Goal: Information Seeking & Learning: Find specific page/section

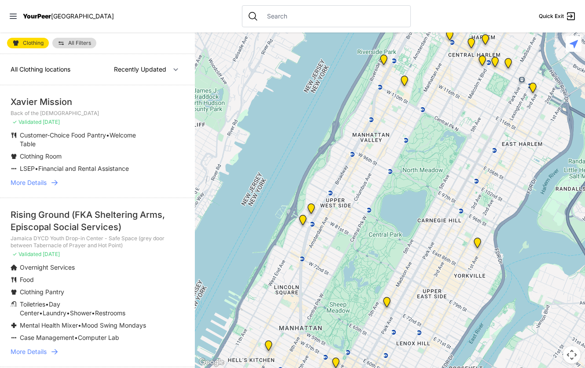
click at [35, 180] on span "More Details" at bounding box center [29, 182] width 36 height 9
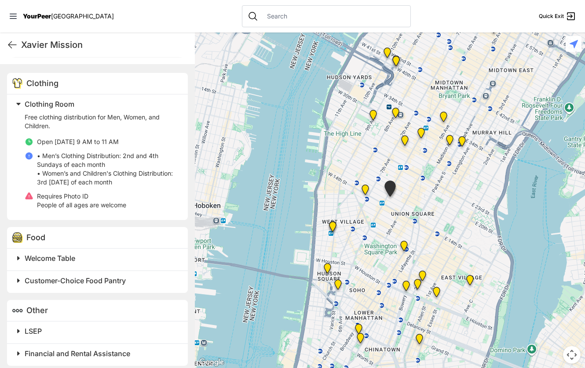
scroll to position [270, 0]
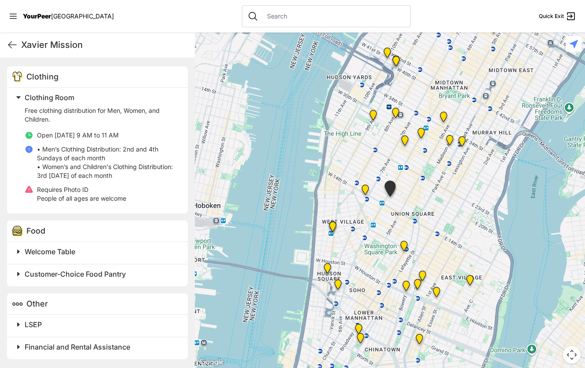
click at [54, 253] on span "Welcome Table" at bounding box center [50, 251] width 51 height 9
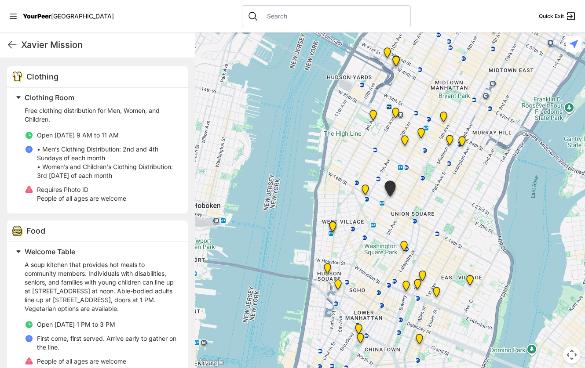
scroll to position [314, 0]
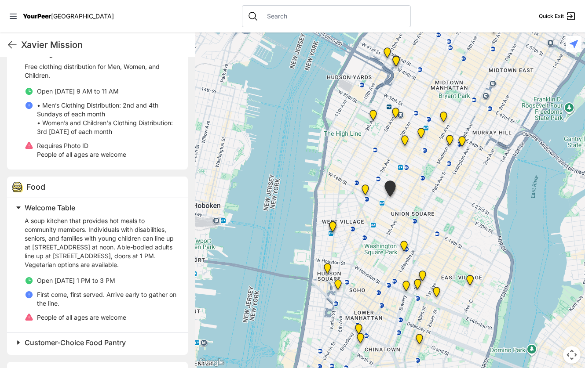
select select "recentlyUpdated"
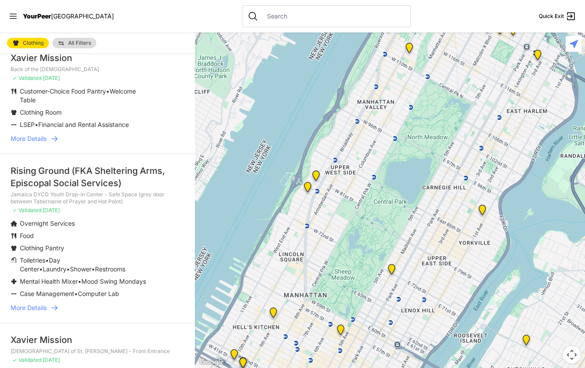
scroll to position [88, 0]
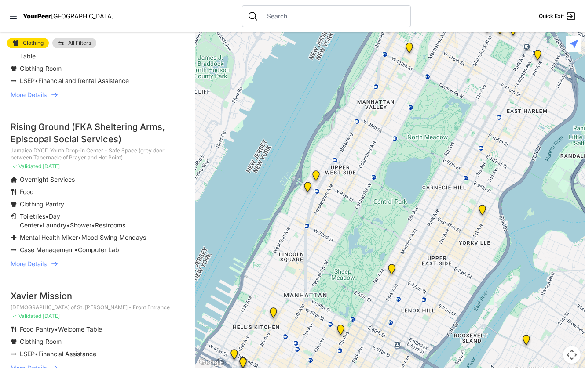
click at [66, 222] on span "Laundry" at bounding box center [55, 225] width 24 height 7
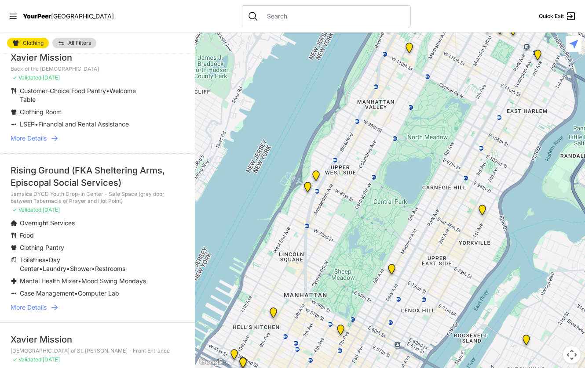
scroll to position [44, 0]
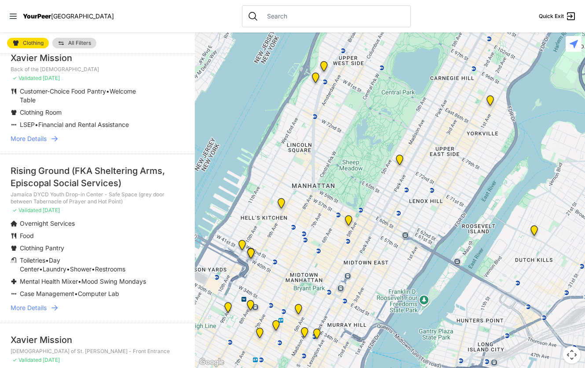
drag, startPoint x: 454, startPoint y: 268, endPoint x: 462, endPoint y: 156, distance: 111.5
click at [462, 156] on div at bounding box center [390, 201] width 390 height 336
click at [399, 160] on img "Manhattan" at bounding box center [399, 162] width 11 height 14
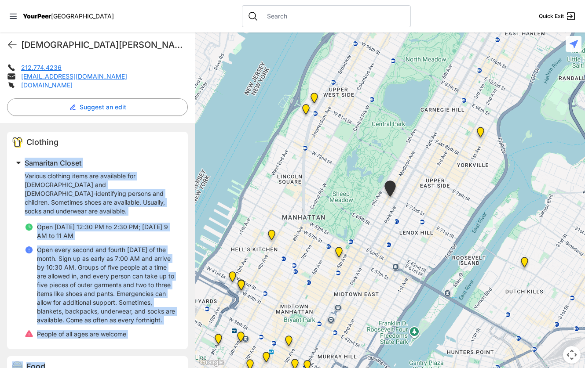
scroll to position [264, 0]
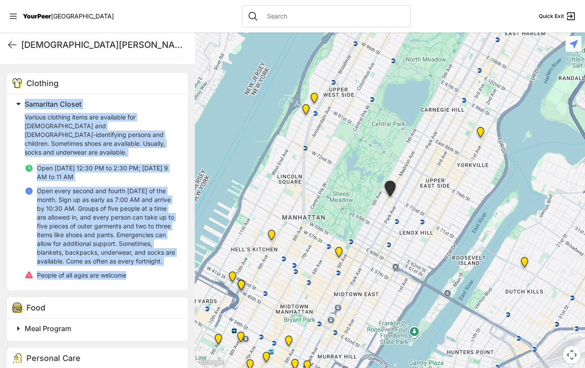
drag, startPoint x: 26, startPoint y: 192, endPoint x: 151, endPoint y: 270, distance: 147.1
click at [151, 270] on div "Samaritan Closet Various clothing items are available for [DEMOGRAPHIC_DATA] an…" at bounding box center [94, 190] width 165 height 185
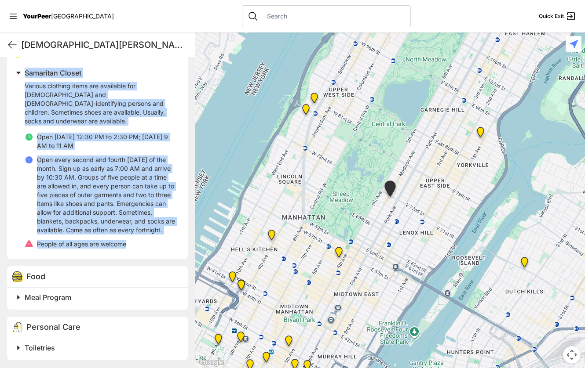
scroll to position [296, 0]
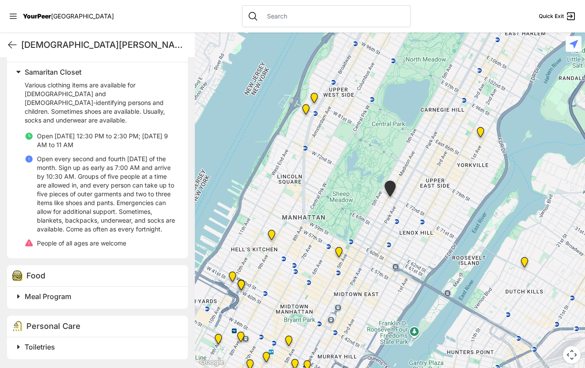
click at [35, 323] on span "Personal Care" at bounding box center [53, 326] width 54 height 9
click at [19, 345] on span at bounding box center [128, 347] width 232 height 12
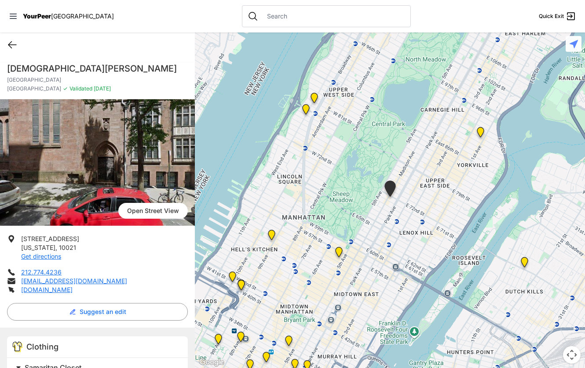
click at [16, 44] on icon at bounding box center [12, 45] width 11 height 11
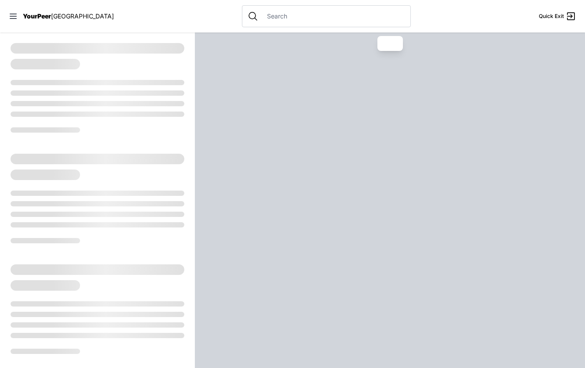
select select "recentlyUpdated"
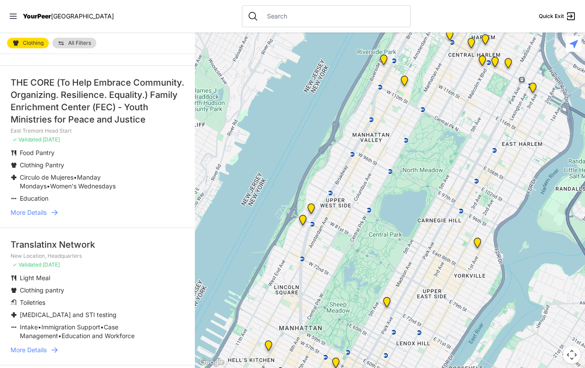
scroll to position [1363, 0]
